Goal: Check status

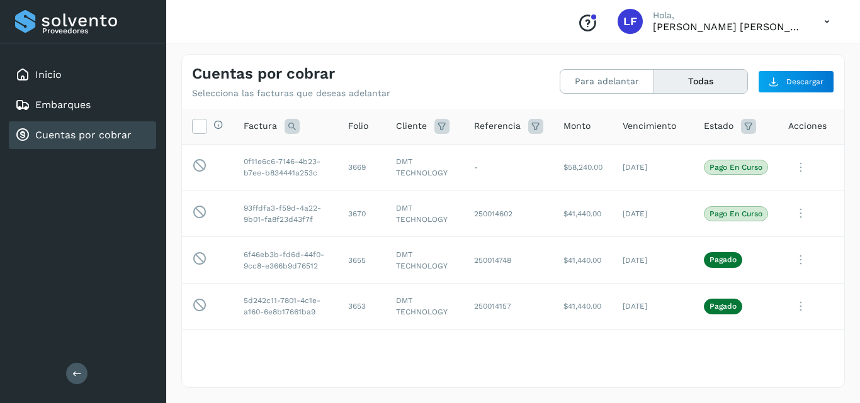
click at [680, 83] on button "Todas" at bounding box center [700, 81] width 93 height 23
click at [500, 72] on div "Cuentas por cobrar Selecciona las facturas que deseas adelantar" at bounding box center [352, 82] width 321 height 34
click at [542, 77] on div "Cuentas por cobrar Selecciona las facturas que deseas adelantar Para adelantar …" at bounding box center [513, 77] width 662 height 44
click at [467, 76] on div "Cuentas por cobrar Selecciona las facturas que deseas adelantar" at bounding box center [352, 82] width 321 height 34
click at [673, 79] on button "Todas" at bounding box center [700, 81] width 93 height 23
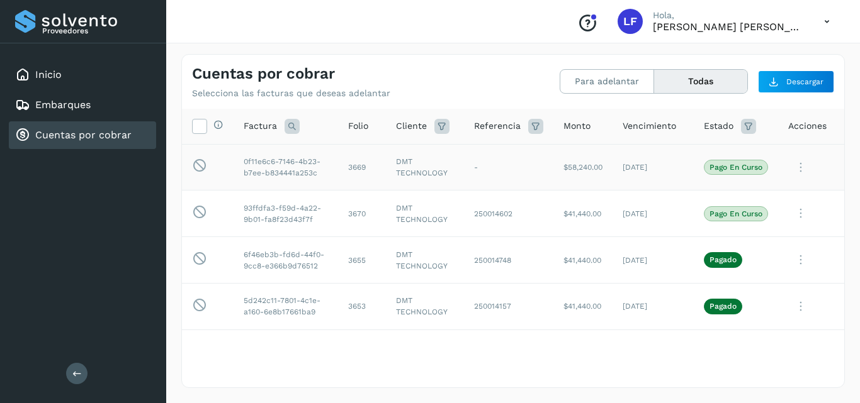
click at [271, 168] on td "0f11e6c6-7146-4b23-b7ee-b834441a253c" at bounding box center [285, 167] width 104 height 47
click at [398, 176] on td "DMT TECHNOLOGY" at bounding box center [425, 167] width 78 height 47
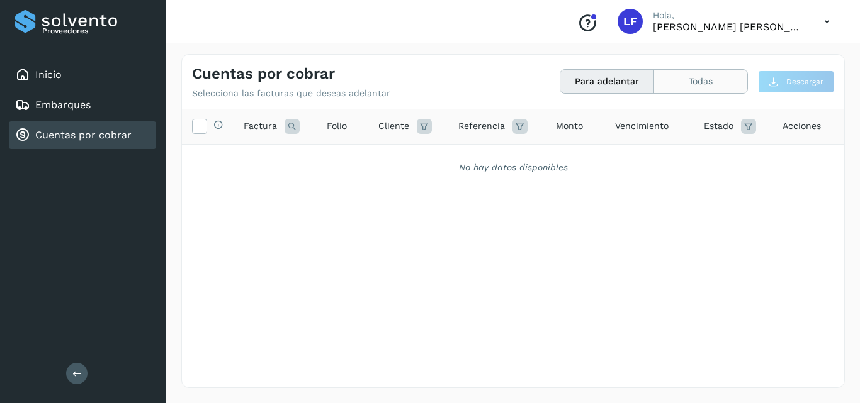
click at [673, 79] on button "Todas" at bounding box center [700, 81] width 93 height 23
